Goal: Check status: Check status

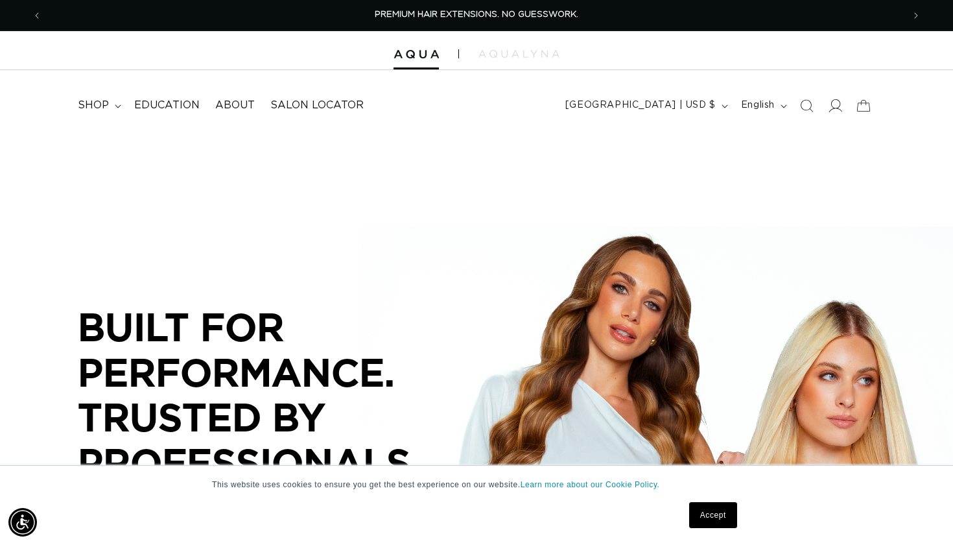
click at [841, 101] on icon at bounding box center [835, 106] width 14 height 14
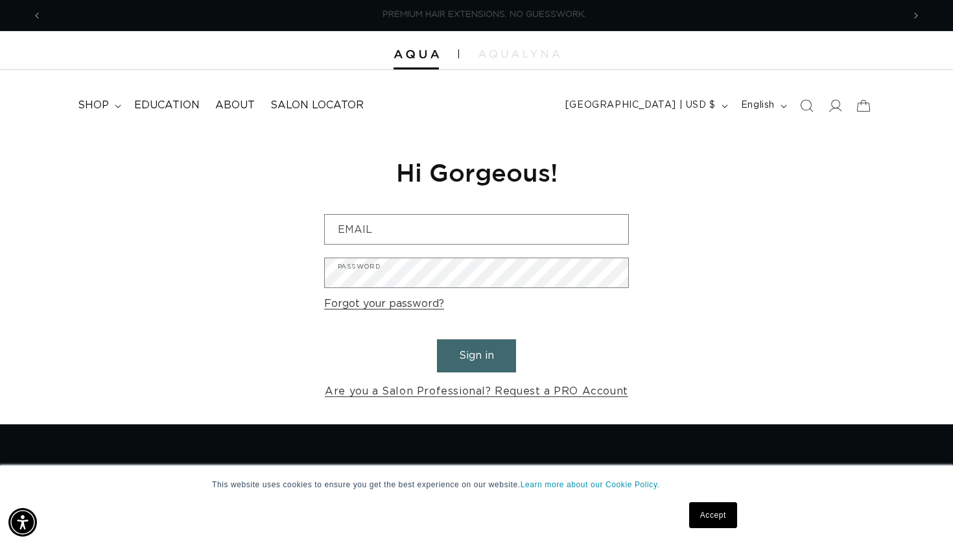
scroll to position [0, 861]
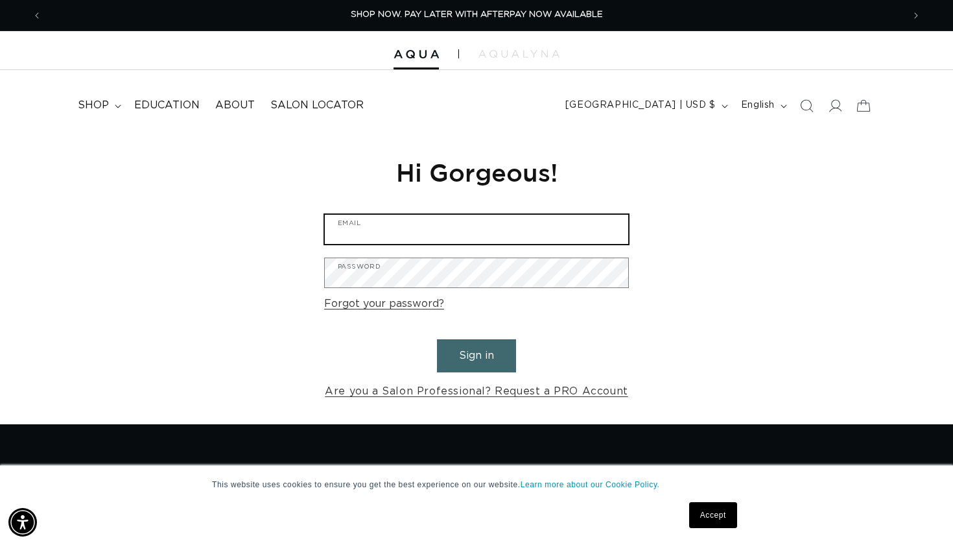
type input "ashley@salonash.com"
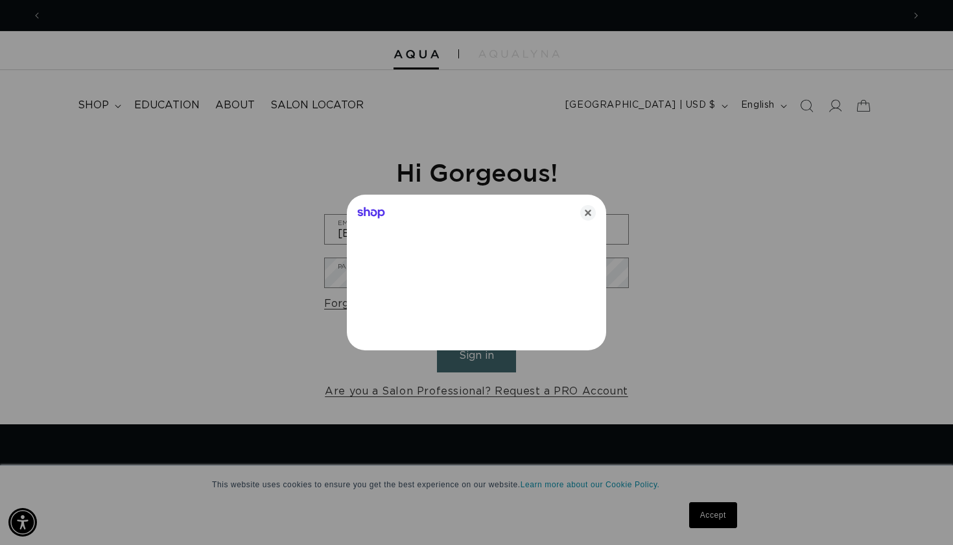
scroll to position [0, 1723]
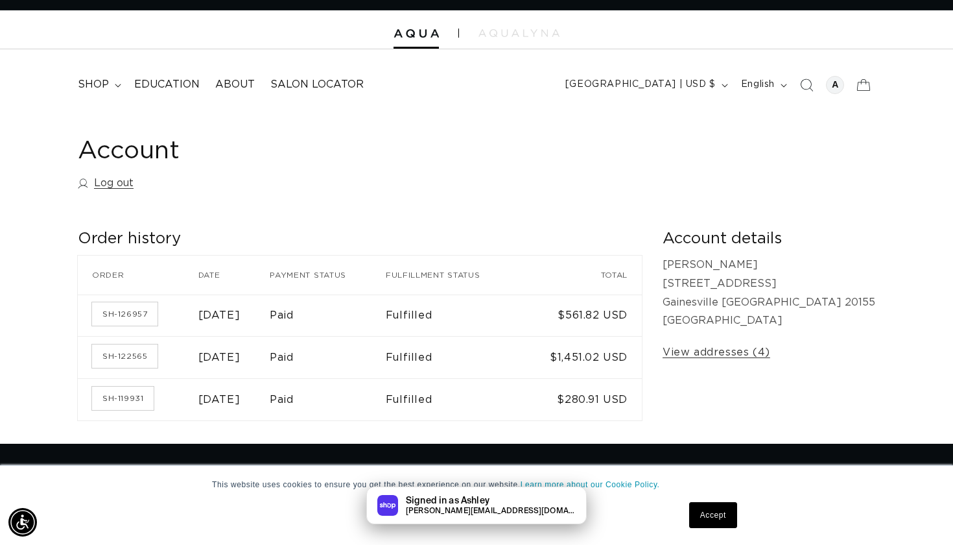
scroll to position [0, 861]
click at [838, 79] on div at bounding box center [835, 85] width 18 height 18
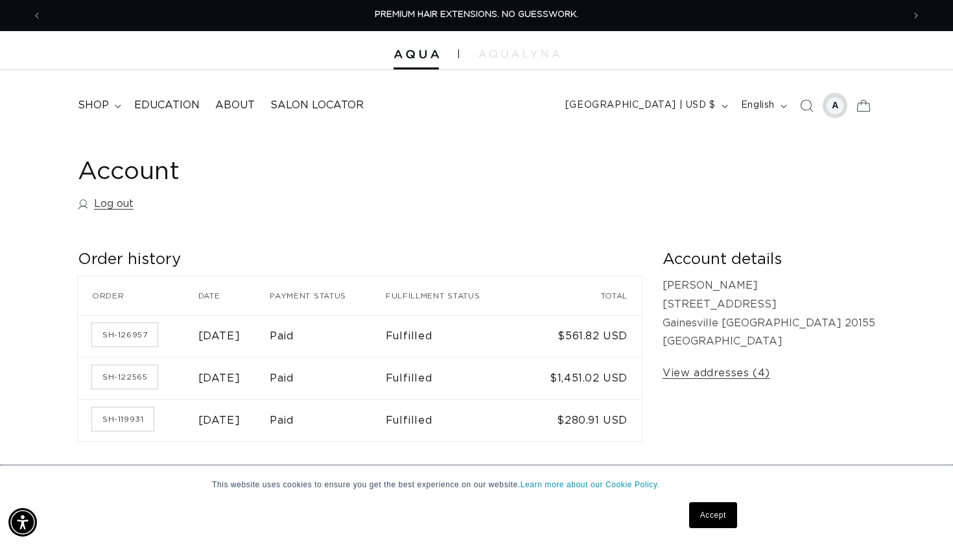
click at [833, 102] on div at bounding box center [835, 106] width 18 height 18
click at [845, 105] on div at bounding box center [835, 105] width 25 height 25
click at [846, 110] on div at bounding box center [835, 105] width 25 height 25
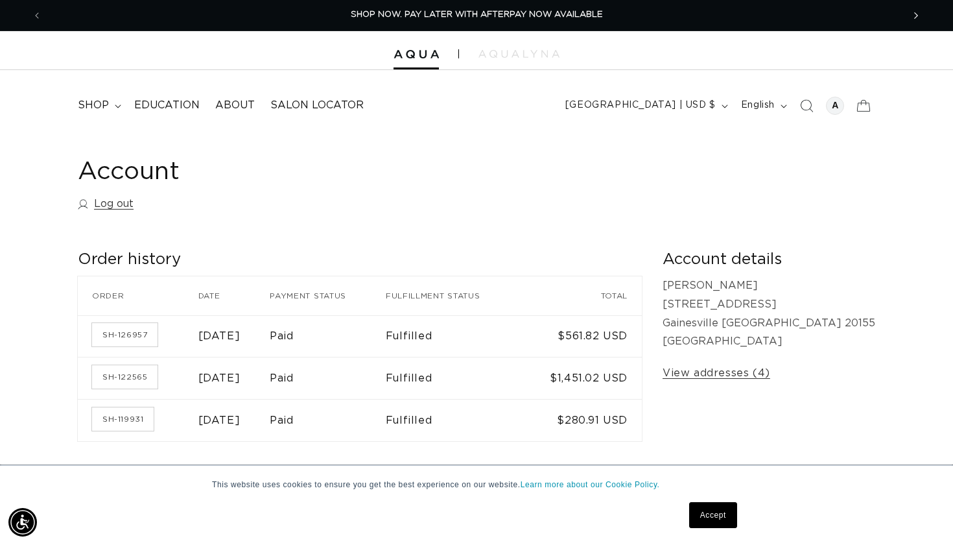
click at [917, 19] on icon "Next announcement" at bounding box center [916, 15] width 5 height 14
click at [834, 104] on div at bounding box center [835, 106] width 18 height 18
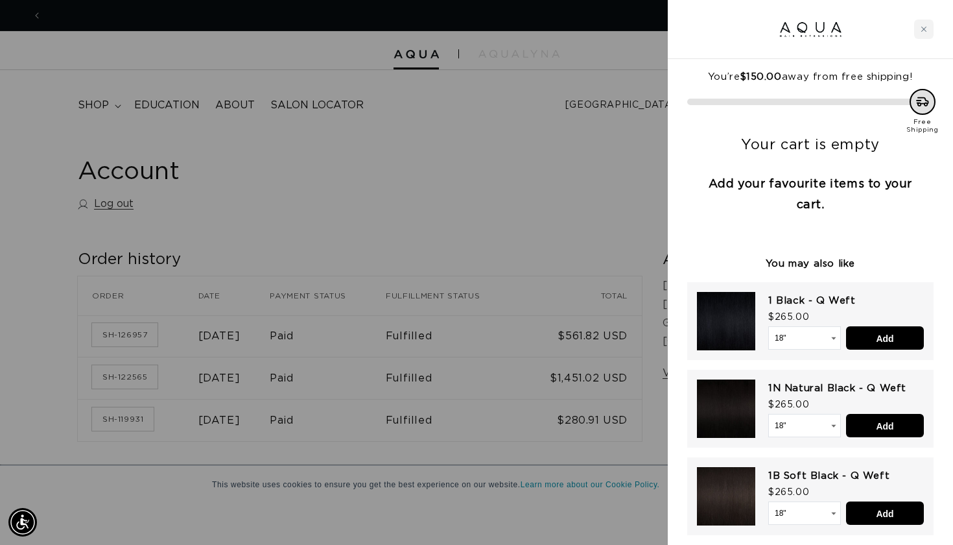
scroll to position [0, 1723]
click at [931, 27] on div "Close cart" at bounding box center [923, 28] width 19 height 19
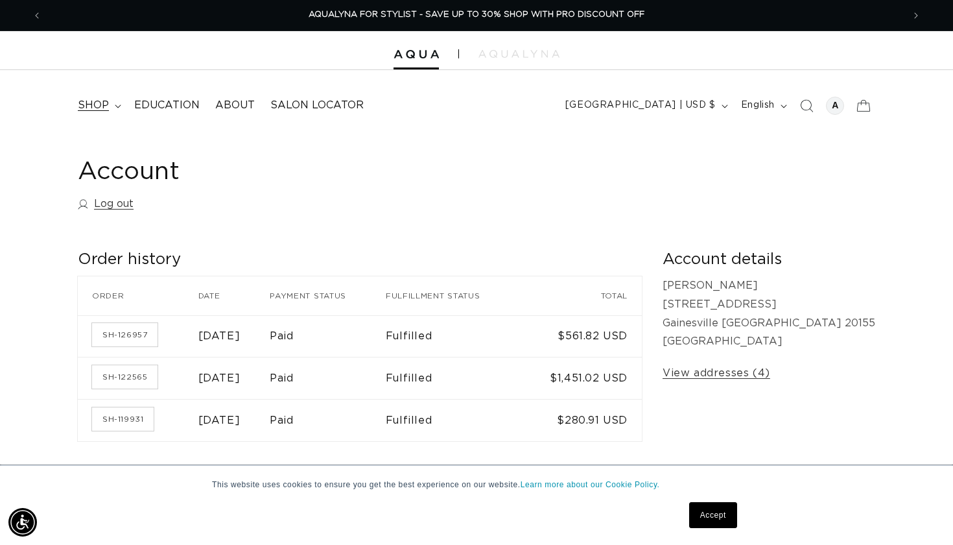
click at [104, 104] on span "shop" at bounding box center [93, 106] width 31 height 14
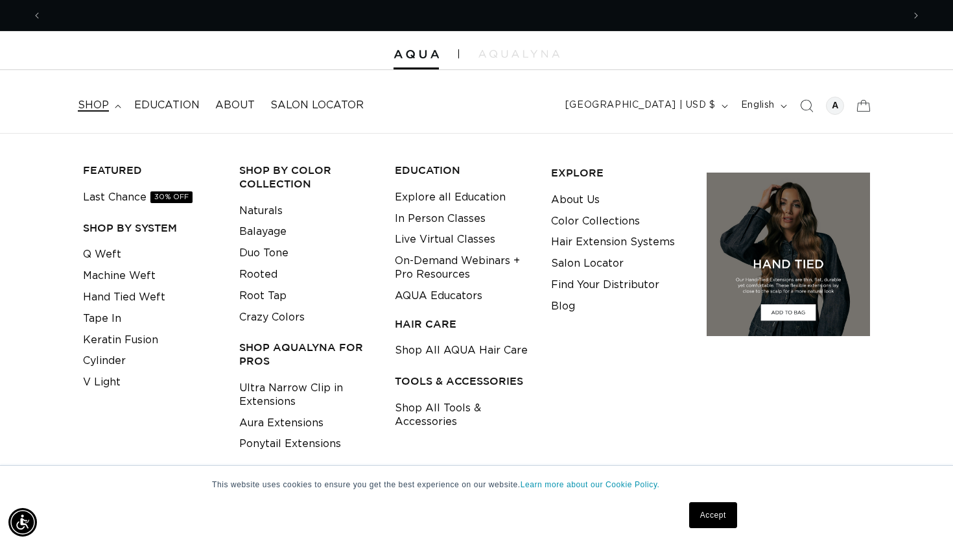
scroll to position [0, 861]
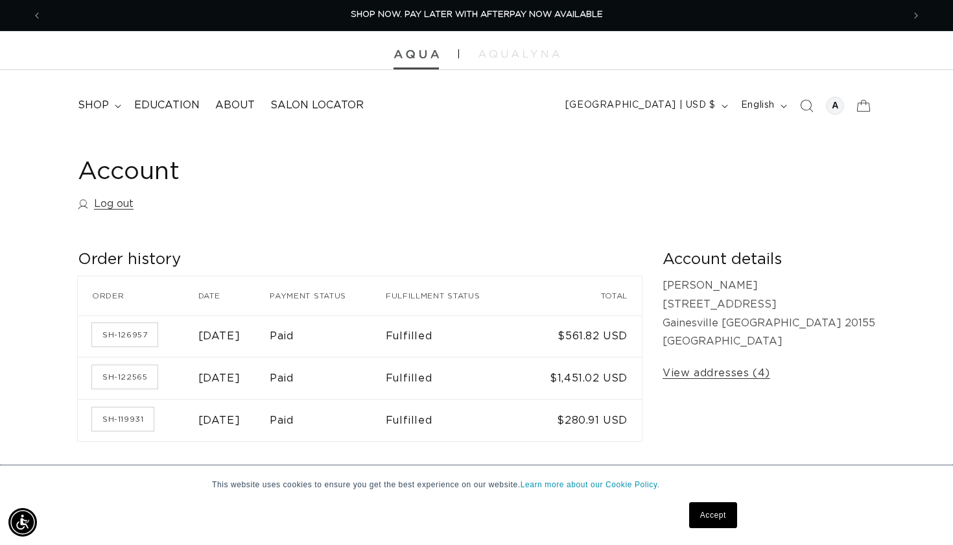
click at [417, 57] on img at bounding box center [416, 54] width 45 height 9
click at [112, 204] on link "Log out" at bounding box center [106, 204] width 56 height 19
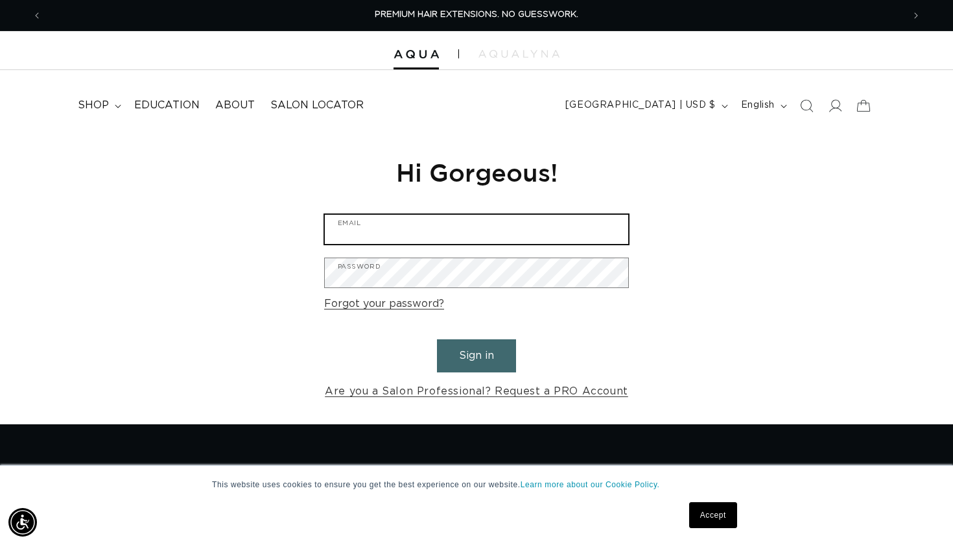
type input "[EMAIL_ADDRESS][DOMAIN_NAME]"
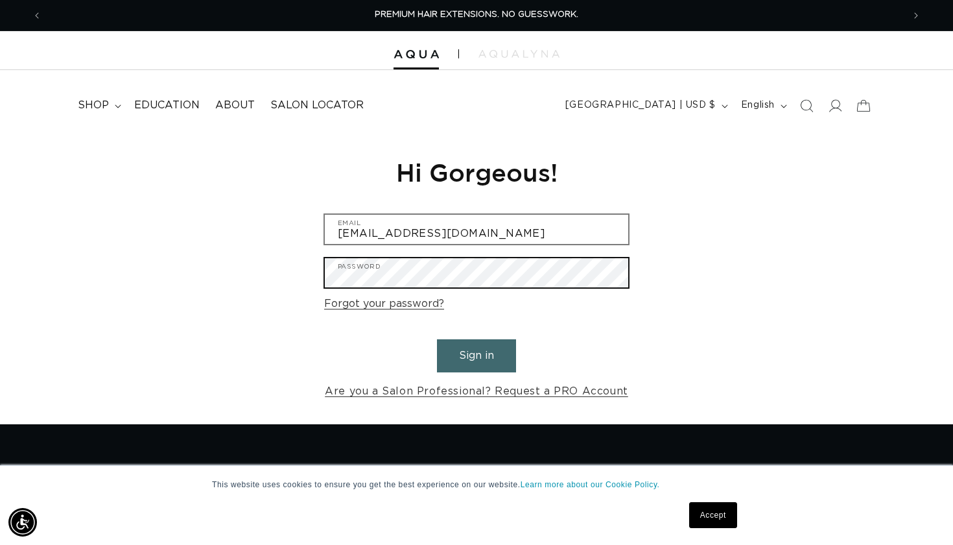
click at [477, 353] on button "Sign in" at bounding box center [476, 355] width 79 height 33
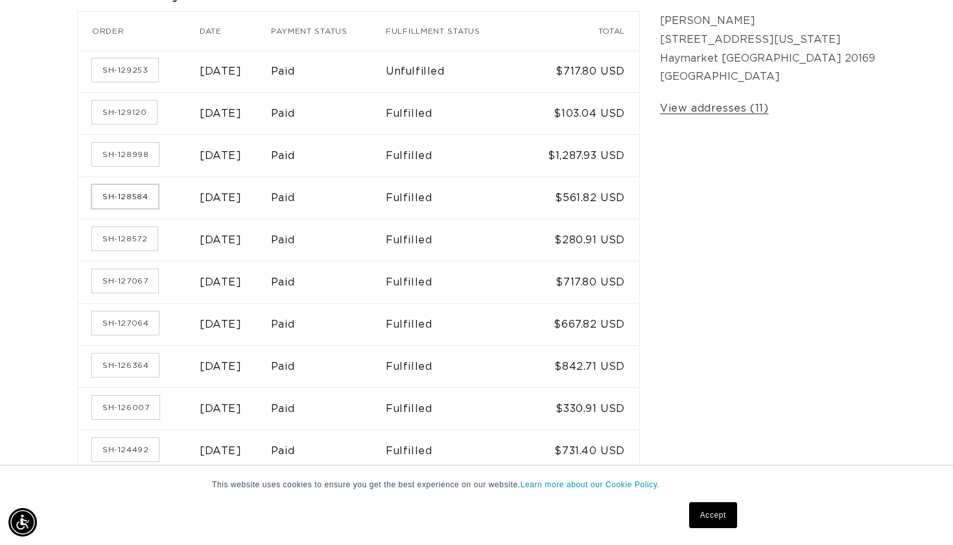
scroll to position [0, 1723]
click at [132, 198] on link "SH-128584" at bounding box center [125, 196] width 66 height 23
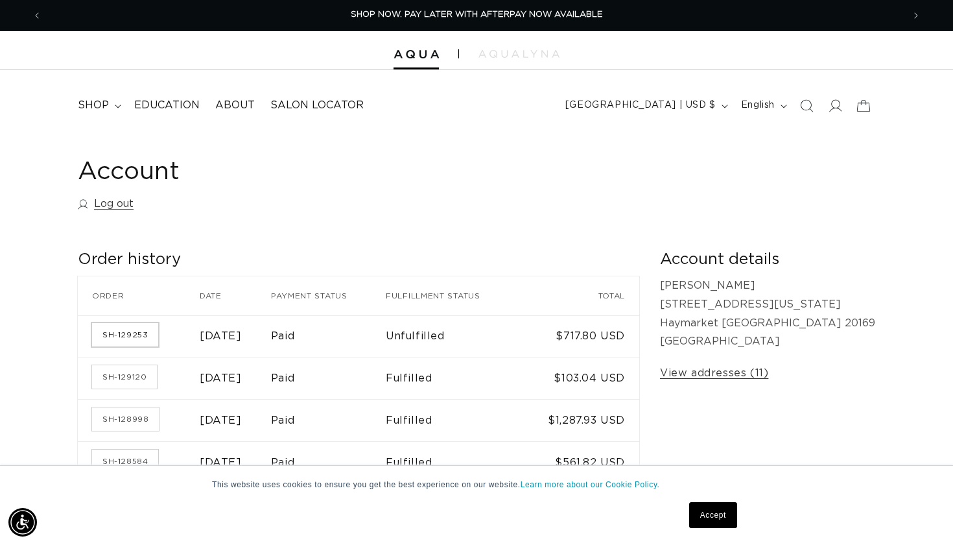
click at [137, 333] on link "SH-129253" at bounding box center [125, 334] width 66 height 23
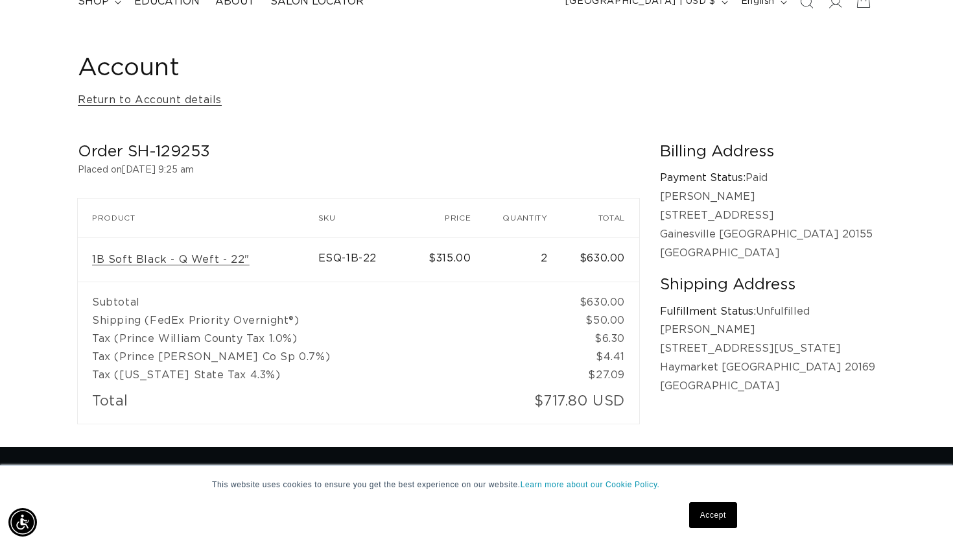
scroll to position [0, 1723]
click at [289, 319] on td "Shipping (FedEx Priority Overnight®)" at bounding box center [320, 320] width 484 height 18
click at [639, 316] on td "$50.00" at bounding box center [600, 320] width 77 height 18
